Goal: Navigation & Orientation: Find specific page/section

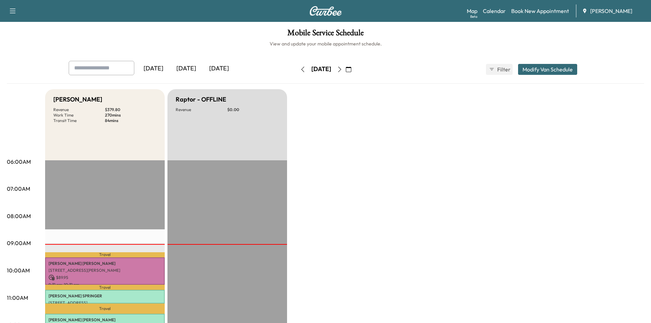
click at [351, 71] on icon "button" at bounding box center [348, 69] width 5 height 5
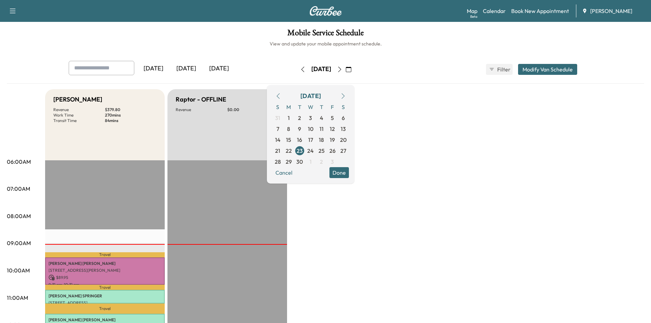
click at [281, 95] on icon "button" at bounding box center [278, 95] width 5 height 5
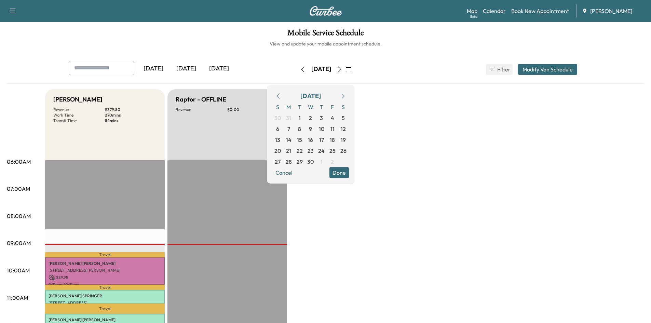
click at [281, 95] on icon "button" at bounding box center [278, 95] width 5 height 5
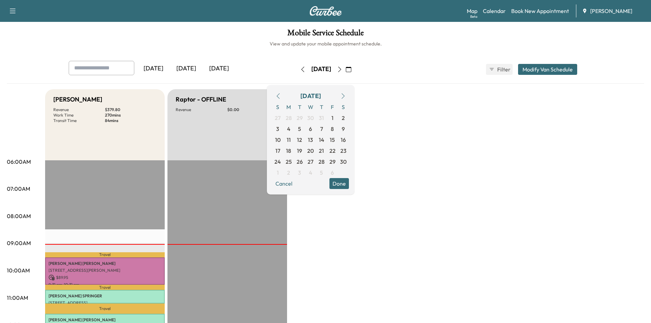
click at [281, 95] on icon "button" at bounding box center [278, 95] width 5 height 5
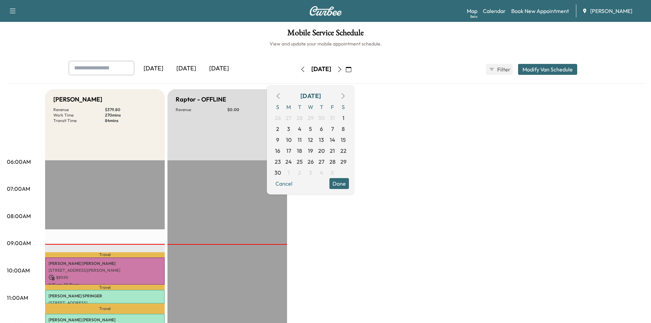
click at [281, 95] on icon "button" at bounding box center [278, 95] width 5 height 5
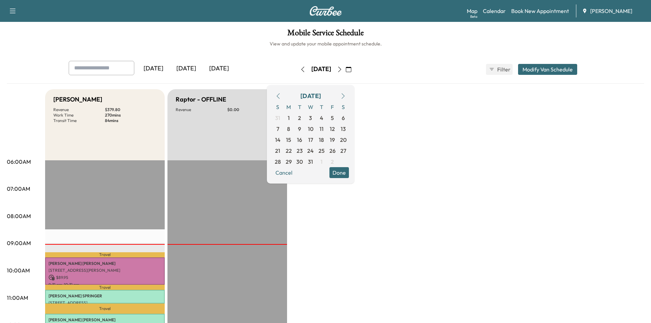
click at [281, 95] on icon "button" at bounding box center [278, 95] width 5 height 5
click at [300, 68] on icon "button" at bounding box center [302, 69] width 5 height 5
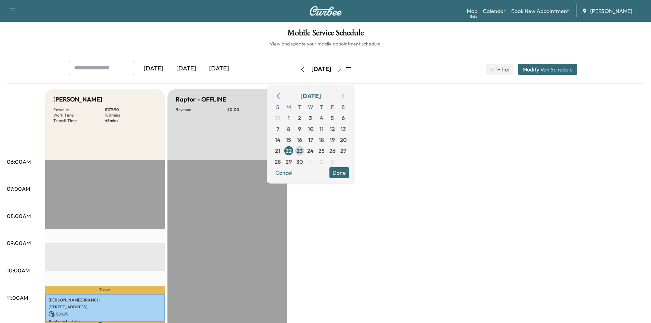
click at [300, 67] on icon "button" at bounding box center [302, 69] width 5 height 5
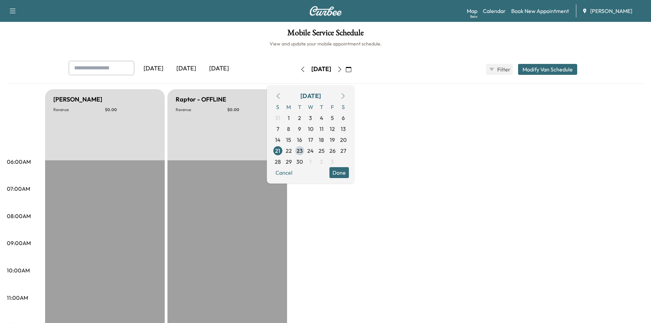
click at [300, 67] on icon "button" at bounding box center [302, 69] width 5 height 5
click at [280, 95] on icon "button" at bounding box center [278, 95] width 3 height 5
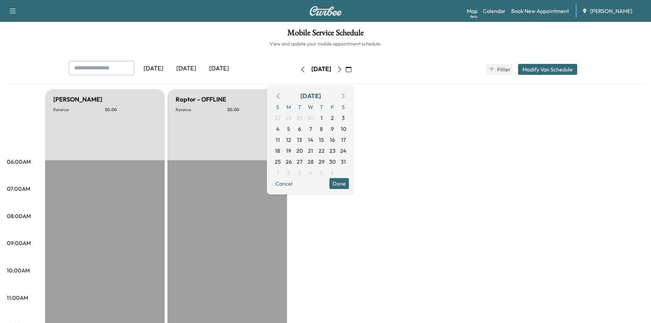
click at [280, 95] on icon "button" at bounding box center [278, 95] width 3 height 5
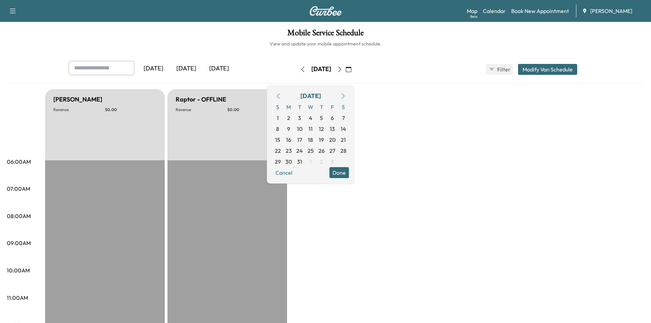
click at [280, 95] on icon "button" at bounding box center [278, 95] width 3 height 5
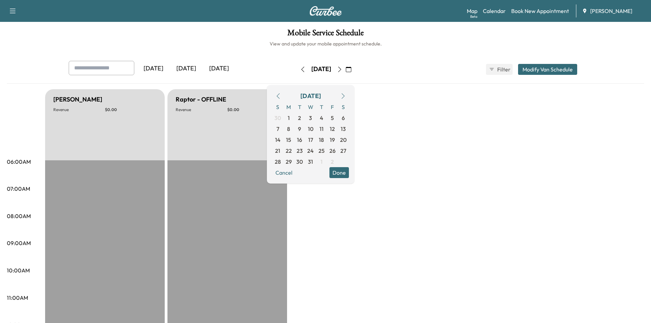
click at [280, 95] on icon "button" at bounding box center [278, 95] width 3 height 5
click at [313, 138] on span "15" at bounding box center [310, 140] width 5 height 8
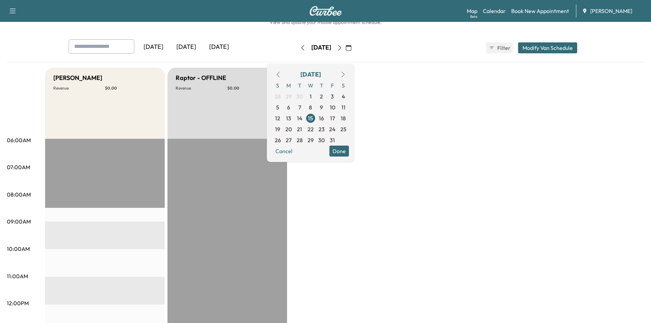
scroll to position [16, 0]
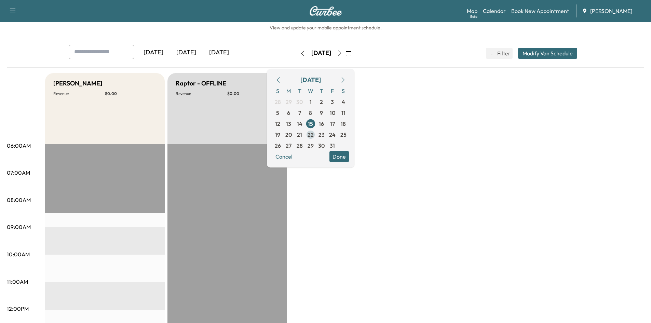
click at [314, 135] on span "22" at bounding box center [311, 135] width 6 height 8
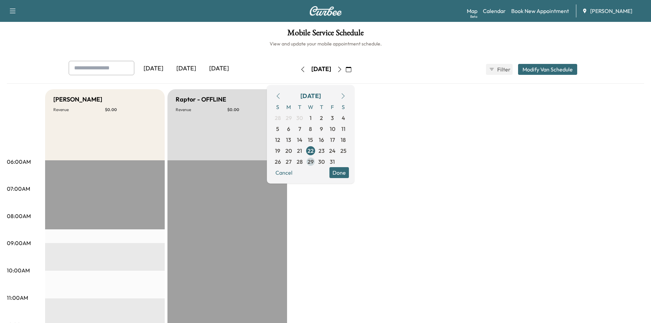
click at [314, 161] on span "29" at bounding box center [311, 162] width 6 height 8
click at [338, 160] on span "31" at bounding box center [332, 161] width 11 height 11
click at [405, 38] on h1 "Mobile Service Schedule" at bounding box center [326, 35] width 638 height 12
